Goal: Information Seeking & Learning: Learn about a topic

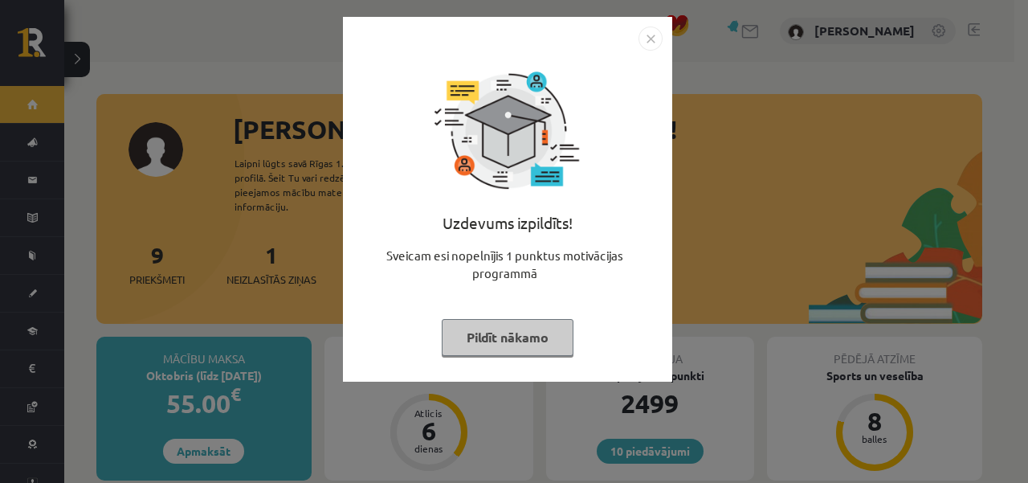
click at [509, 338] on button "Pildīt nākamo" at bounding box center [508, 337] width 132 height 37
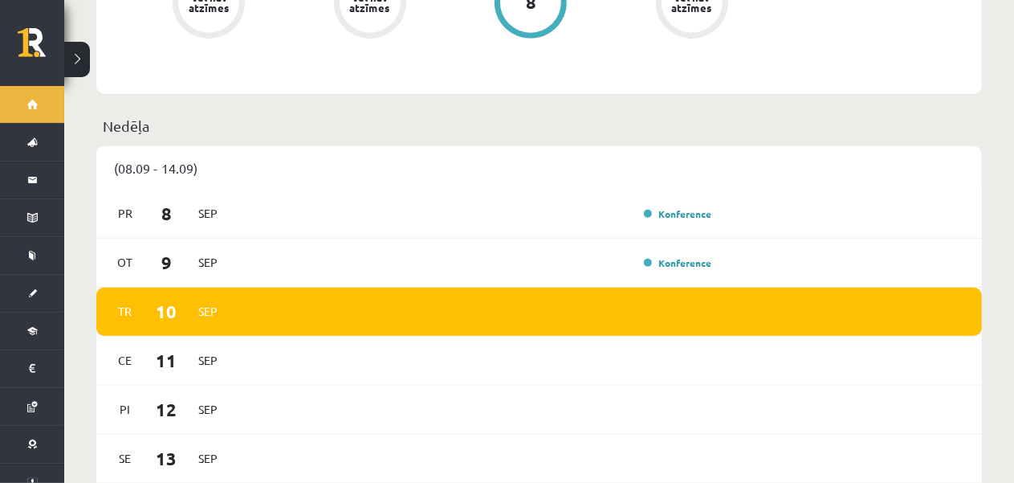
scroll to position [803, 0]
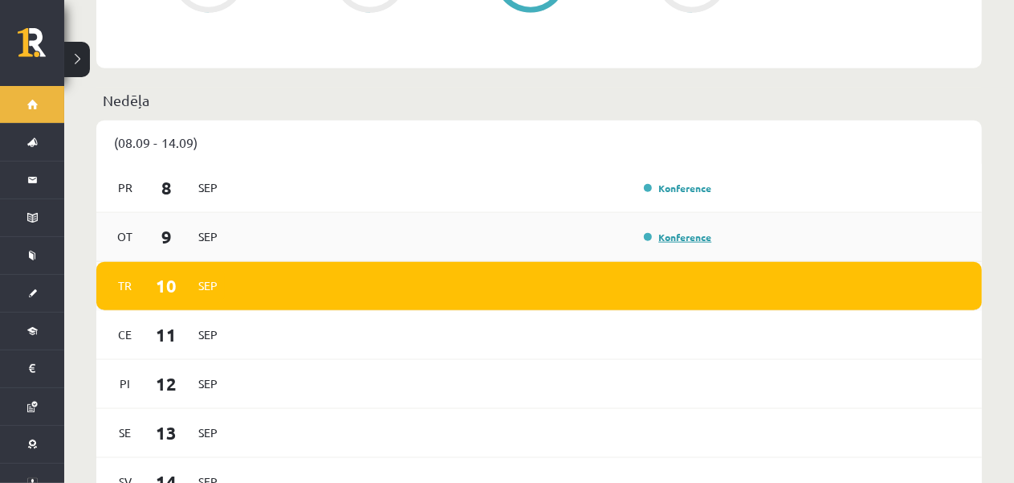
click at [664, 230] on link "Konference" at bounding box center [677, 236] width 67 height 13
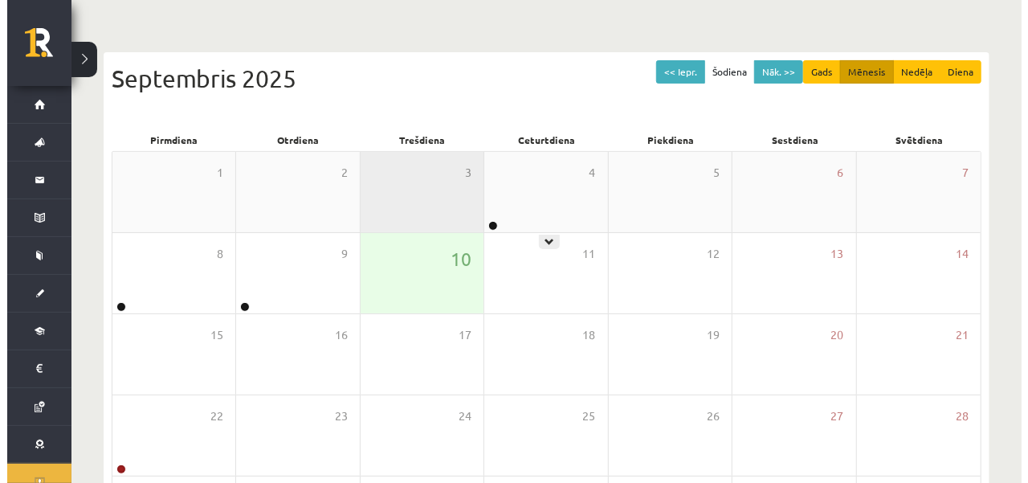
scroll to position [241, 0]
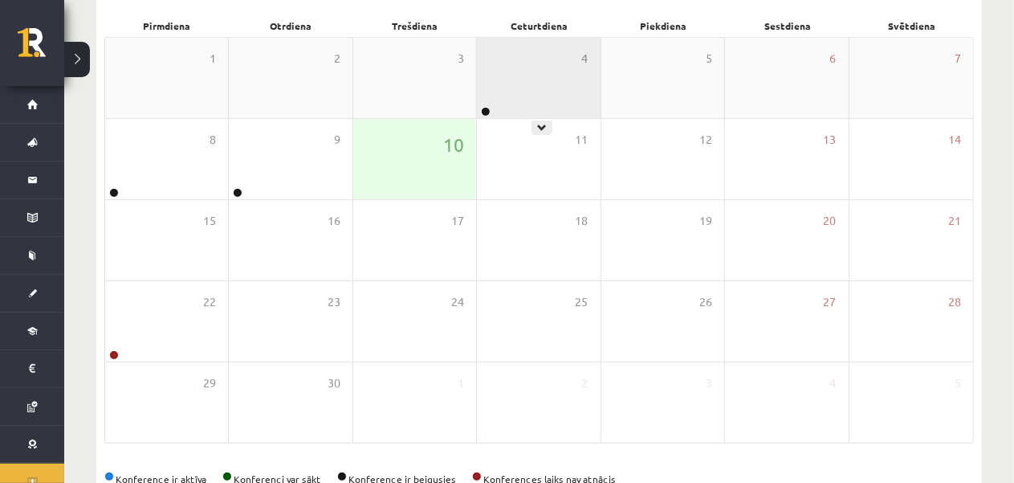
click at [553, 105] on div "4" at bounding box center [538, 78] width 123 height 80
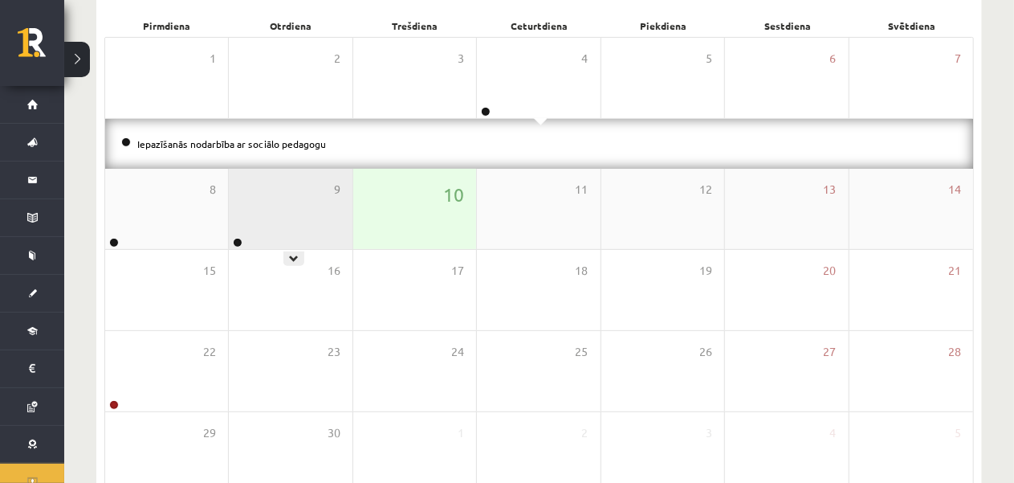
click at [337, 212] on div "9" at bounding box center [290, 209] width 123 height 80
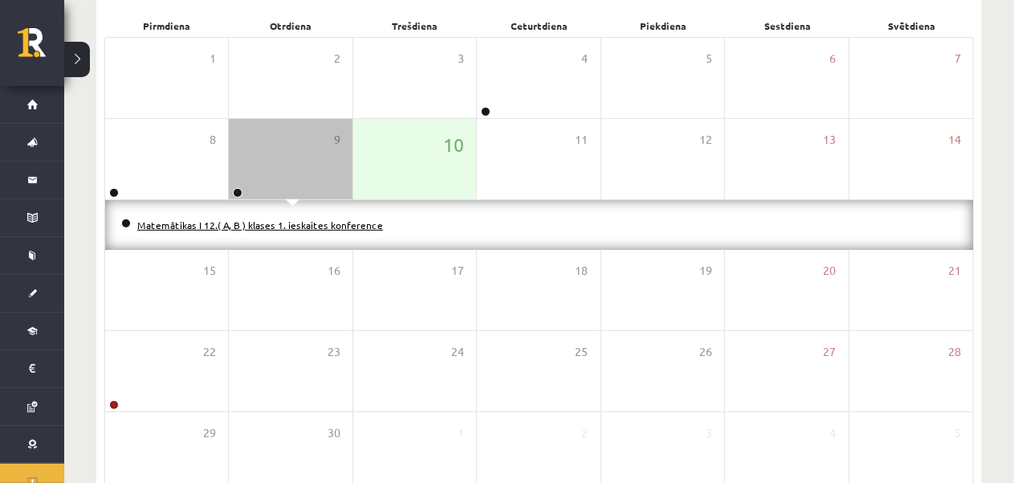
click at [231, 227] on link "Matemātikas I 12.( A, B ) klases 1. ieskaites konference" at bounding box center [260, 224] width 246 height 13
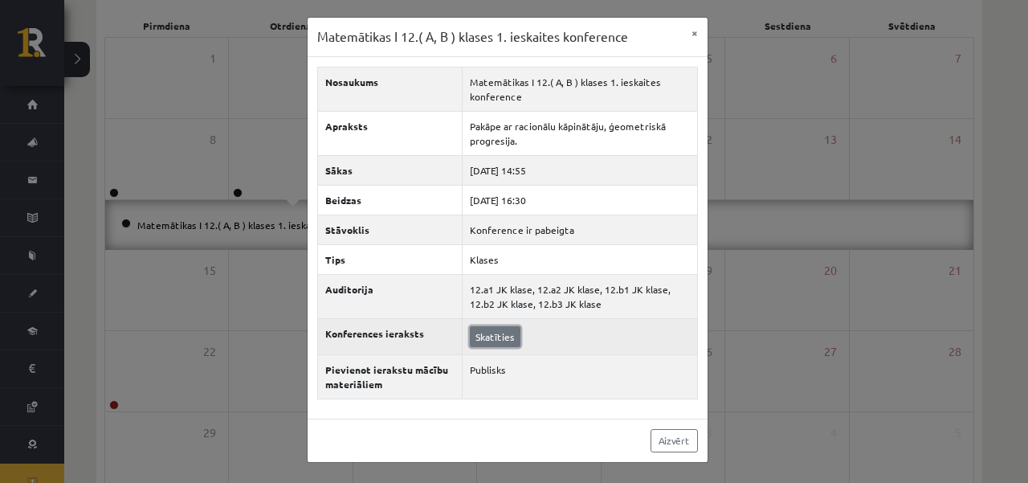
click at [479, 326] on link "Skatīties" at bounding box center [495, 336] width 51 height 21
